Goal: Navigation & Orientation: Find specific page/section

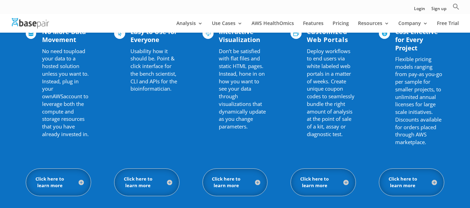
scroll to position [487, 0]
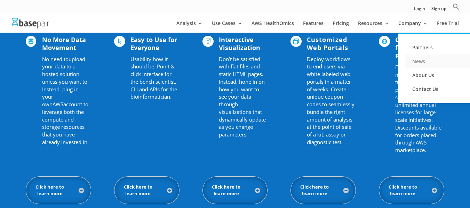
click at [413, 60] on link "News" at bounding box center [440, 62] width 70 height 14
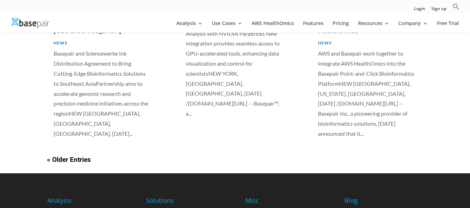
scroll to position [707, 0]
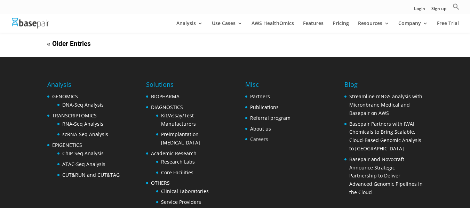
click at [265, 136] on link "Careers" at bounding box center [259, 139] width 18 height 7
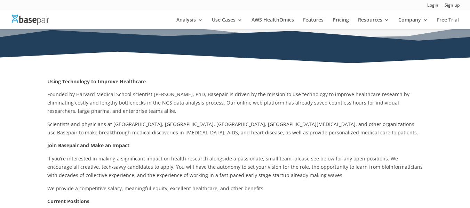
scroll to position [104, 0]
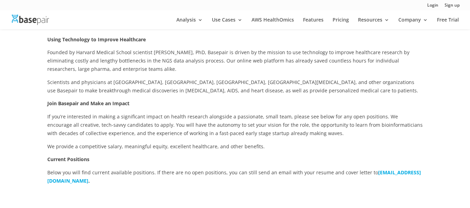
click at [316, 163] on p "Current Positions" at bounding box center [234, 161] width 375 height 13
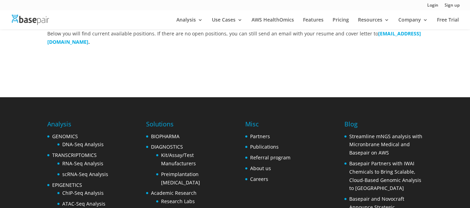
scroll to position [209, 0]
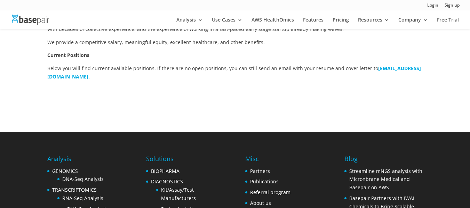
click at [22, 106] on div "Using Technology to Improve Healthcare Founded by Harvard Medical School scient…" at bounding box center [235, 17] width 470 height 229
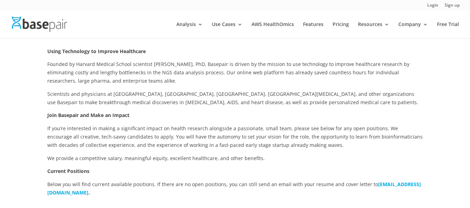
scroll to position [0, 0]
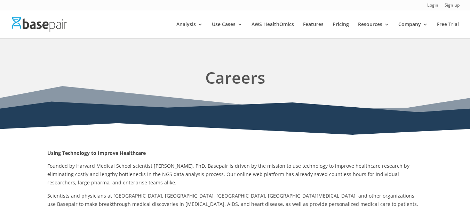
click at [102, 1] on div "Login Sign up" at bounding box center [235, 5] width 470 height 10
click at [102, 6] on div "Login Sign up" at bounding box center [235, 5] width 470 height 10
